Goal: Information Seeking & Learning: Compare options

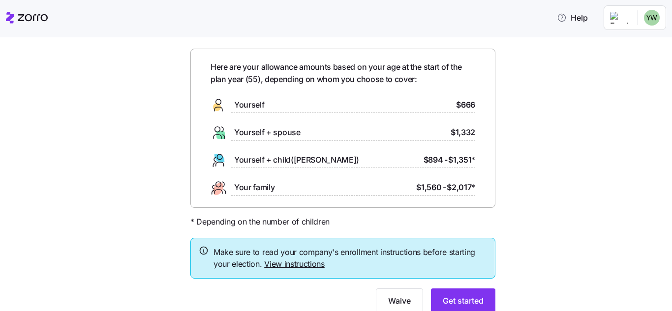
scroll to position [69, 0]
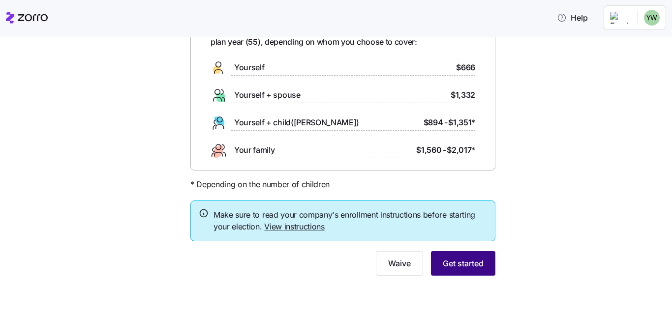
click at [484, 266] on button "Get started" at bounding box center [463, 263] width 64 height 25
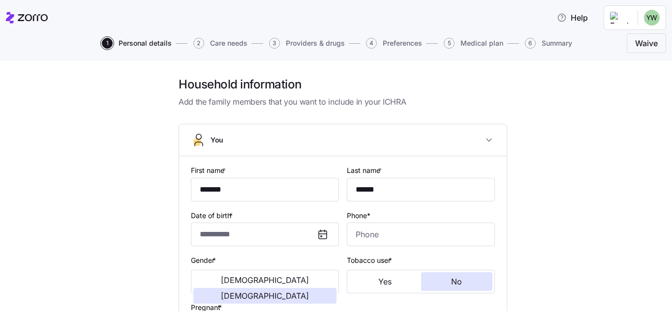
type input "*******"
type input "******"
type input "[EMAIL_ADDRESS][DOMAIN_NAME]"
type input "**********"
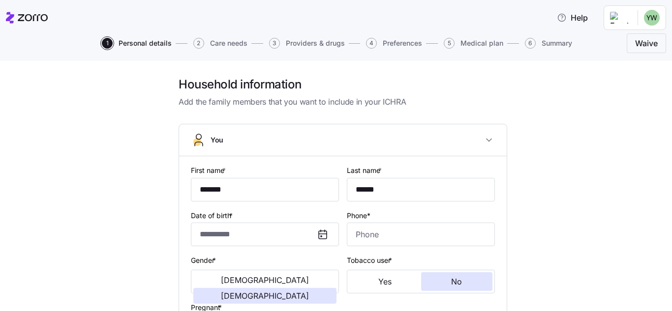
checkbox input "true"
type input "**********"
type input "[PHONE_NUMBER]"
type input "[DEMOGRAPHIC_DATA] citizen"
type input "Married"
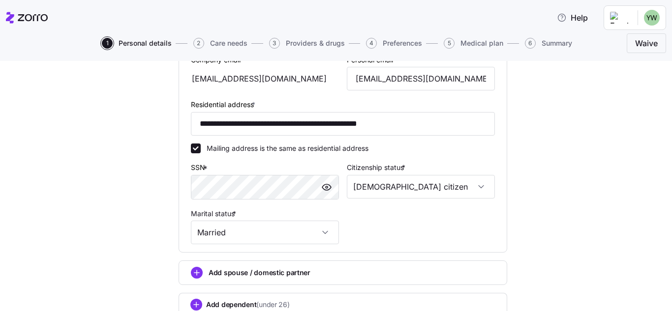
scroll to position [368, 0]
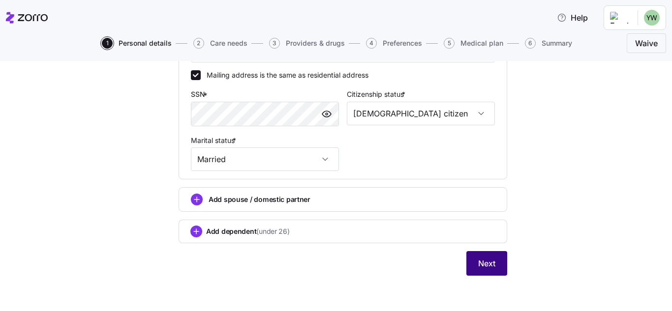
click at [493, 264] on button "Next" at bounding box center [486, 263] width 41 height 25
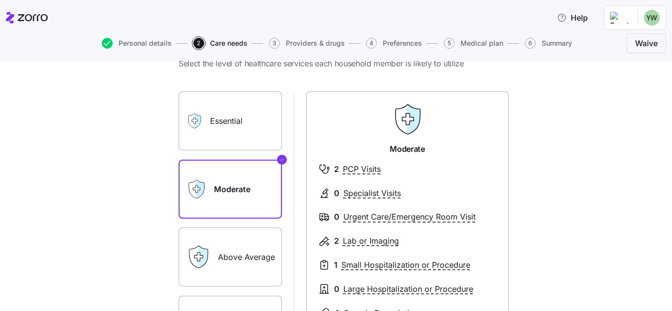
scroll to position [98, 0]
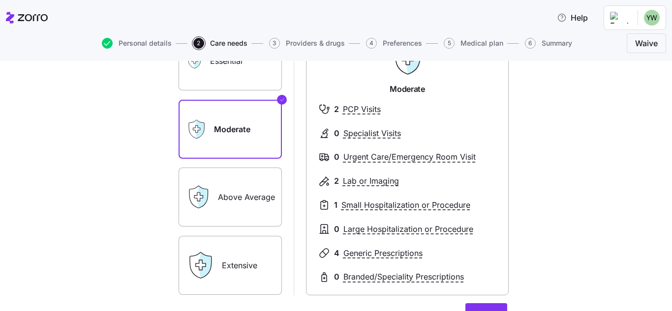
click at [237, 196] on label "Above Average" at bounding box center [230, 197] width 103 height 59
click at [0, 0] on input "Above Average" at bounding box center [0, 0] width 0 height 0
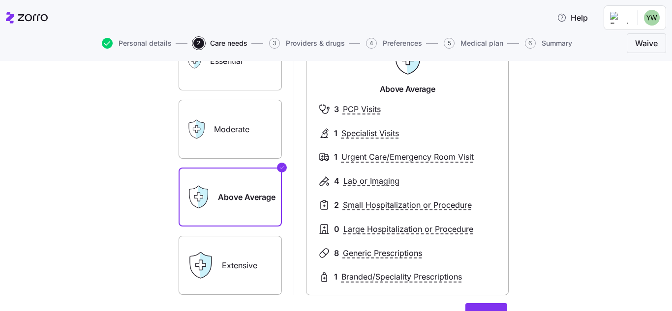
click at [235, 267] on label "Extensive" at bounding box center [230, 265] width 103 height 59
click at [0, 0] on input "Extensive" at bounding box center [0, 0] width 0 height 0
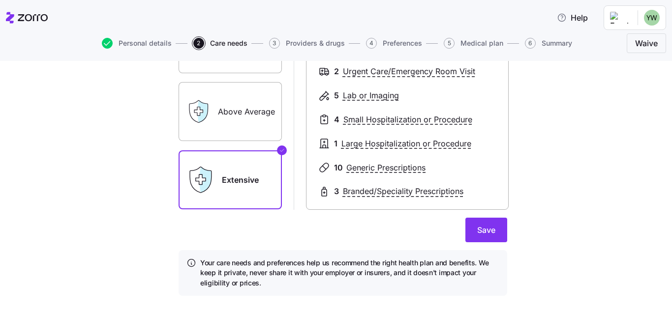
scroll to position [197, 0]
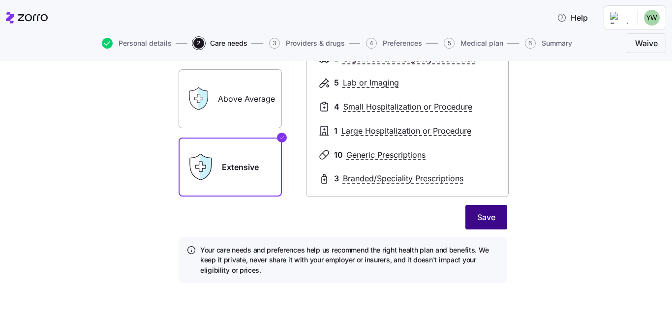
click at [488, 222] on span "Save" at bounding box center [486, 217] width 18 height 12
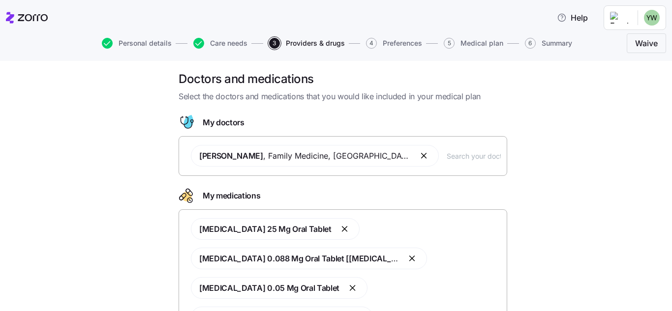
scroll to position [104, 0]
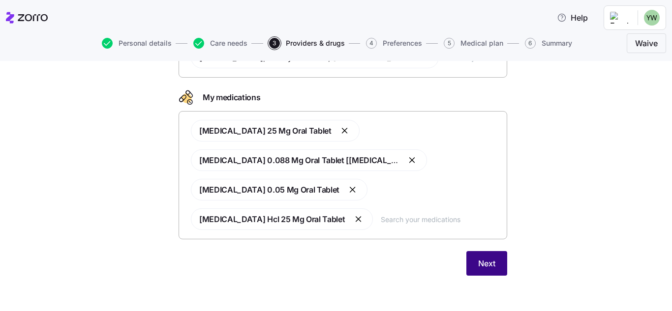
click at [494, 269] on button "Next" at bounding box center [486, 263] width 41 height 25
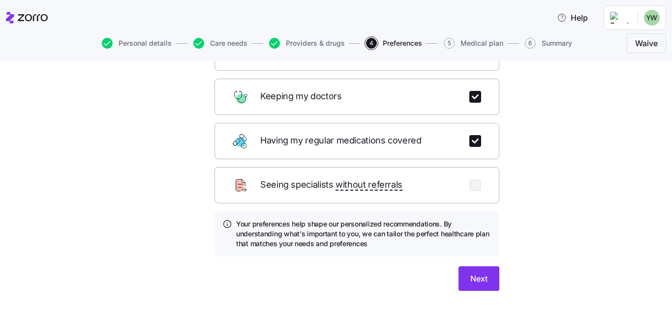
scroll to position [148, 0]
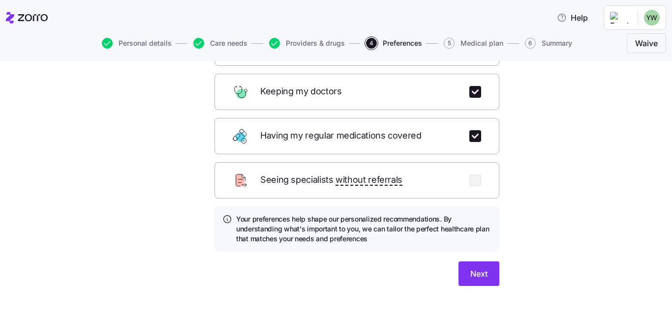
click at [498, 262] on div "Which of these are most important to you? Select up to 3 of the most important …" at bounding box center [357, 113] width 301 height 369
click at [478, 272] on button "Next" at bounding box center [478, 274] width 41 height 25
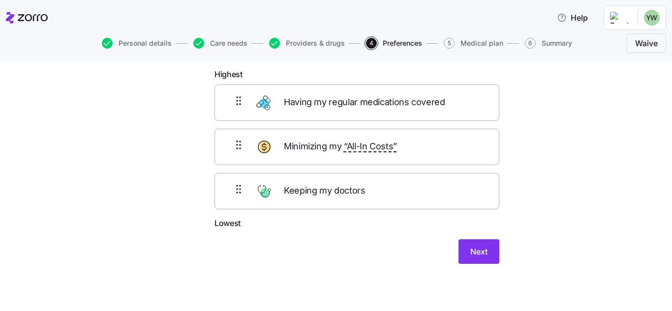
scroll to position [52, 0]
click at [480, 255] on span "Next" at bounding box center [478, 252] width 17 height 12
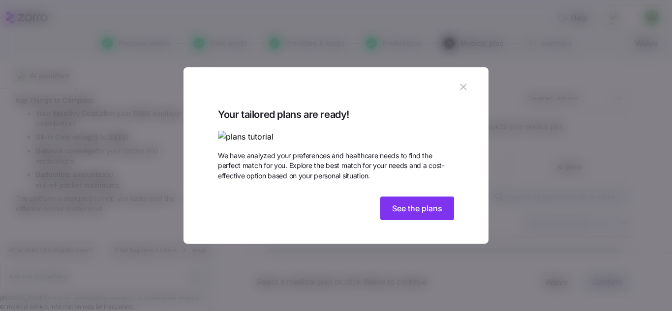
scroll to position [913, 0]
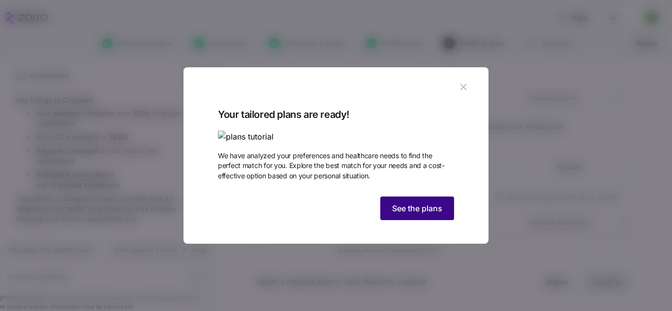
drag, startPoint x: 413, startPoint y: 275, endPoint x: 584, endPoint y: 290, distance: 171.8
click at [414, 214] on span "See the plans" at bounding box center [417, 209] width 50 height 12
type textarea "x"
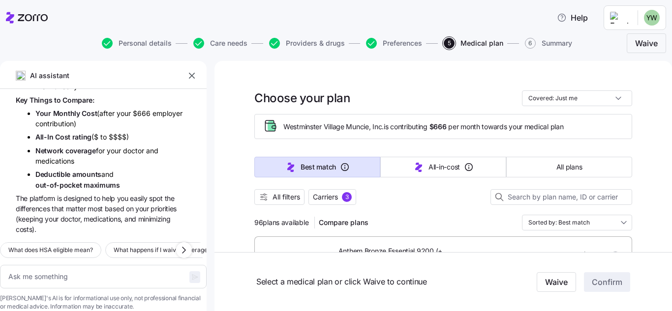
click at [190, 74] on icon "button" at bounding box center [192, 76] width 6 height 6
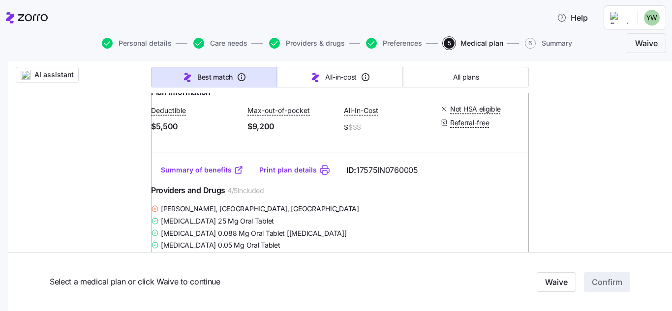
scroll to position [984, 0]
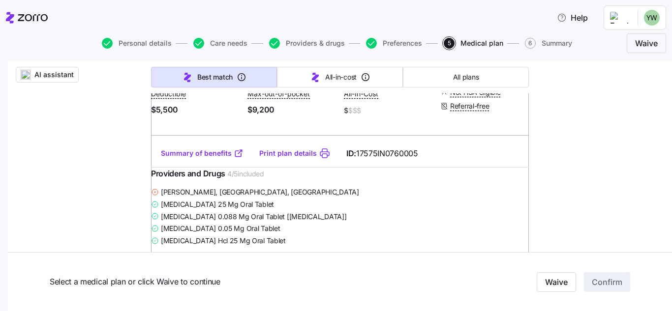
click at [303, 158] on link "Print plan details" at bounding box center [288, 154] width 58 height 10
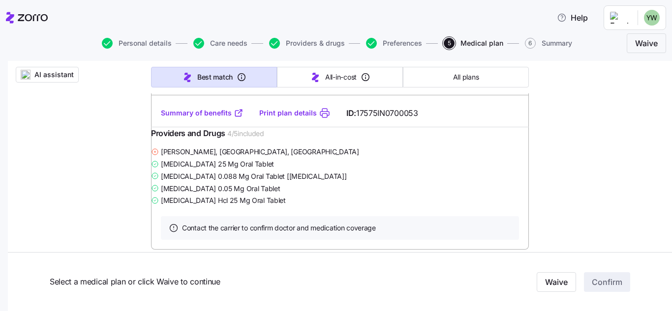
scroll to position [1377, 0]
click at [298, 117] on link "Print plan details" at bounding box center [288, 112] width 58 height 10
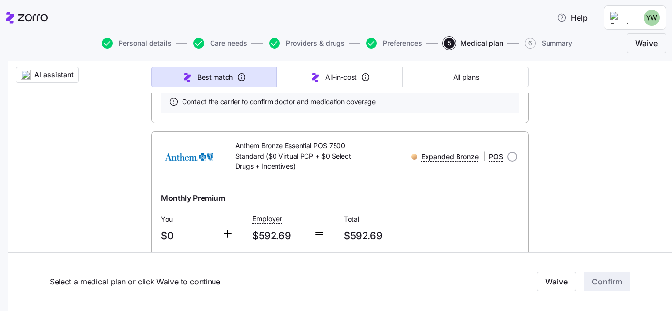
scroll to position [1869, 0]
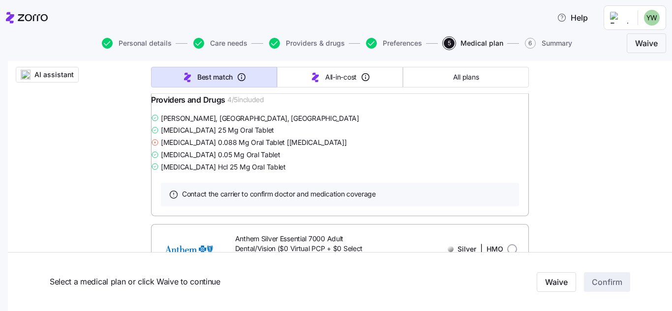
scroll to position [6581, 0]
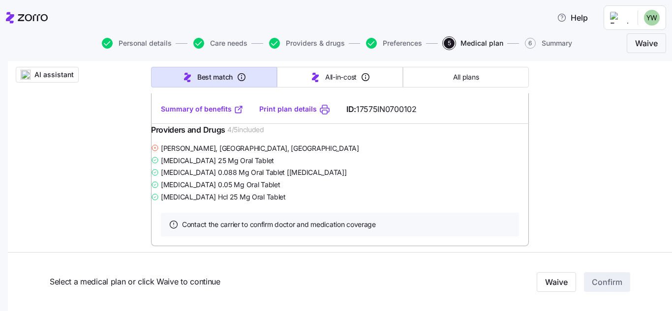
scroll to position [6925, 0]
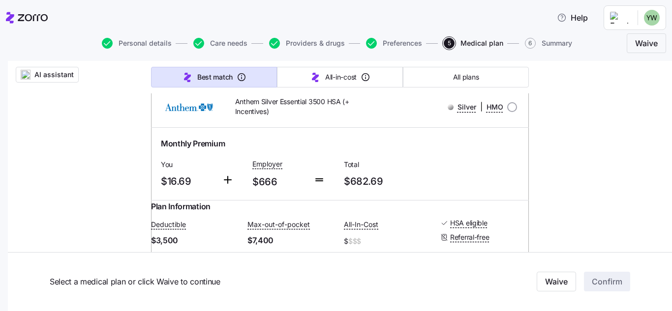
scroll to position [7761, 0]
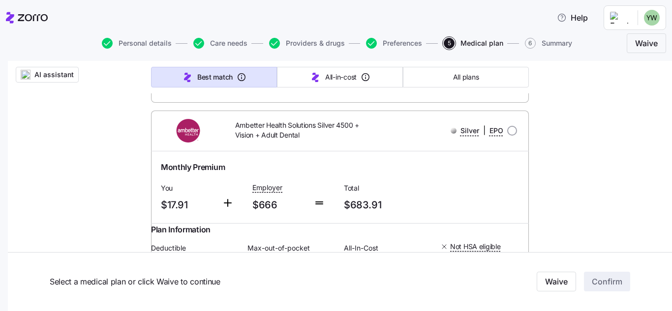
scroll to position [8106, 0]
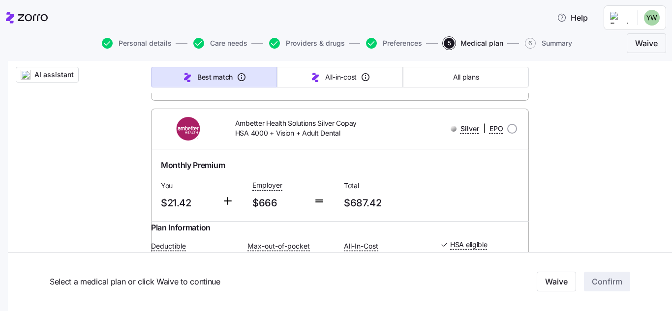
scroll to position [8450, 0]
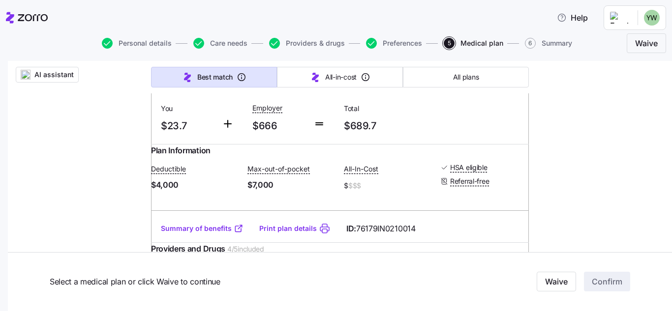
scroll to position [8844, 0]
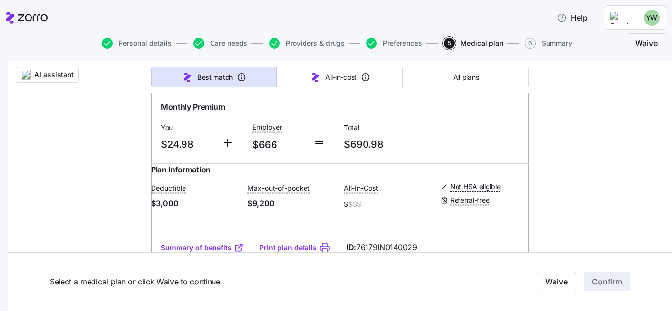
scroll to position [9188, 0]
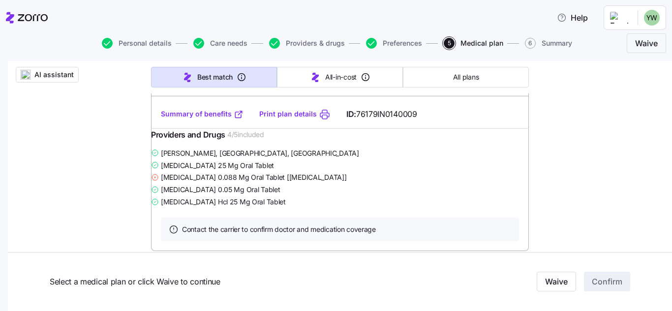
scroll to position [9630, 0]
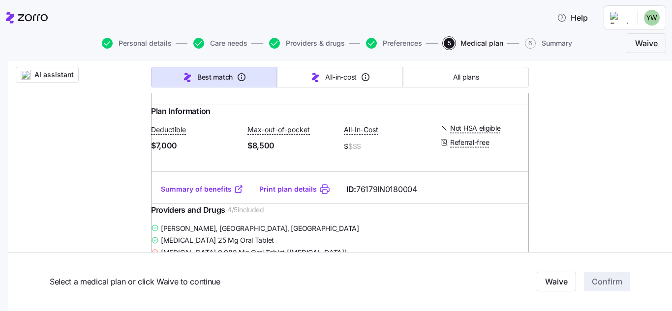
scroll to position [9926, 0]
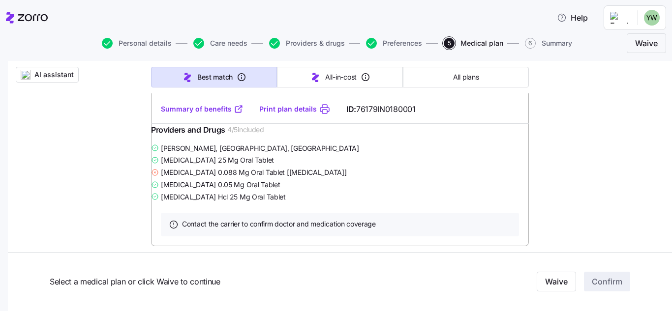
scroll to position [10313, 0]
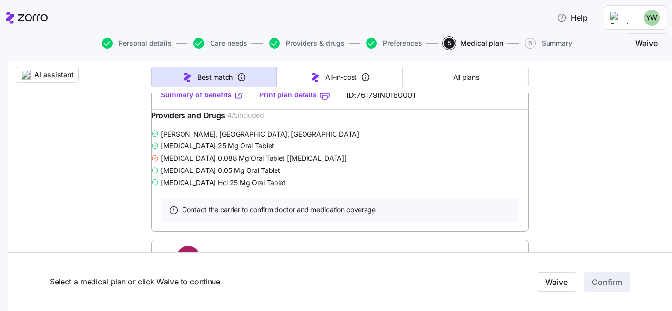
click at [664, 306] on div "Select a medical plan or click Waive to continue Waive Confirm" at bounding box center [340, 281] width 664 height 59
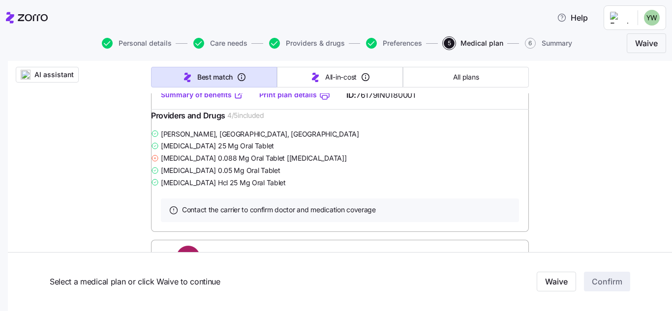
click at [663, 306] on div "Select a medical plan or click Waive to continue Waive Confirm" at bounding box center [340, 281] width 664 height 59
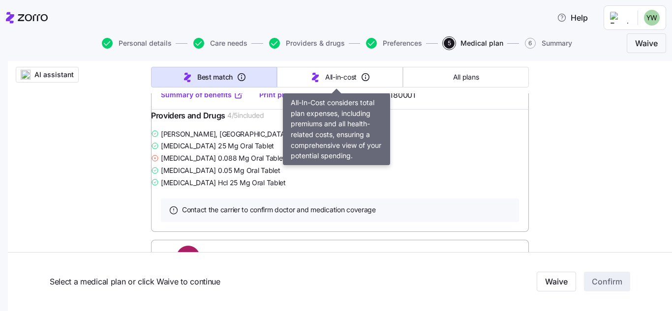
click at [325, 77] on span "All-in-cost" at bounding box center [340, 77] width 31 height 10
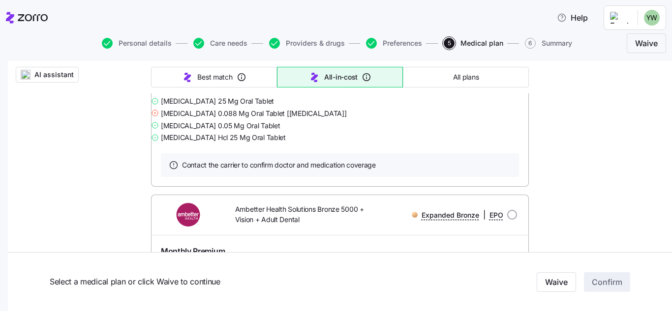
click at [464, 76] on span "All plans" at bounding box center [466, 77] width 26 height 10
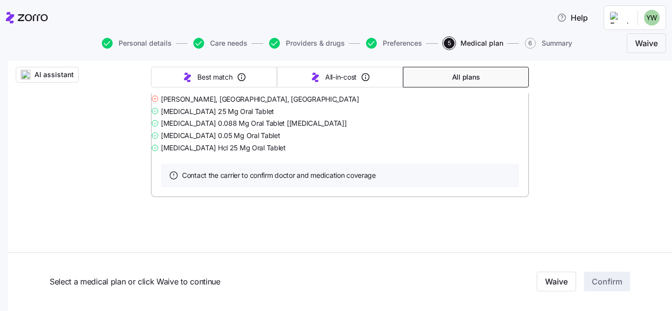
type input "Sorted by: Premium"
